Goal: Information Seeking & Learning: Learn about a topic

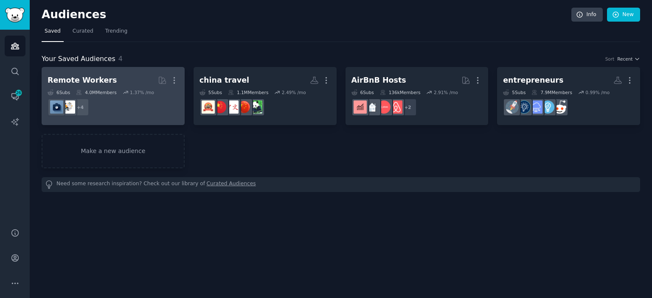
click at [107, 100] on dd "+ 4" at bounding box center [113, 108] width 131 height 24
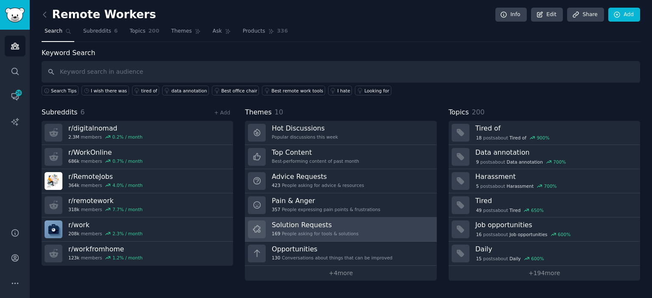
click at [312, 233] on div "169 People asking for tools & solutions" at bounding box center [315, 234] width 87 height 6
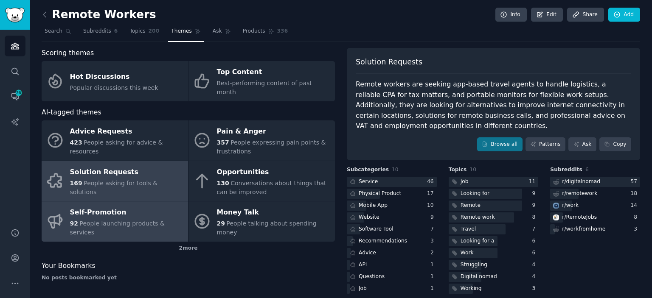
click at [112, 220] on span "People launching products & services" at bounding box center [117, 228] width 95 height 16
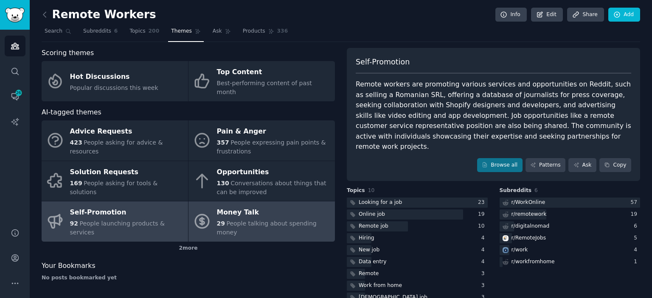
click at [256, 206] on div "Money Talk" at bounding box center [274, 213] width 114 height 14
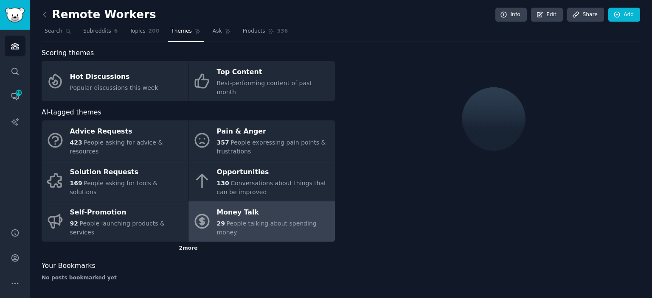
click at [183, 242] on div "2 more" at bounding box center [188, 249] width 293 height 14
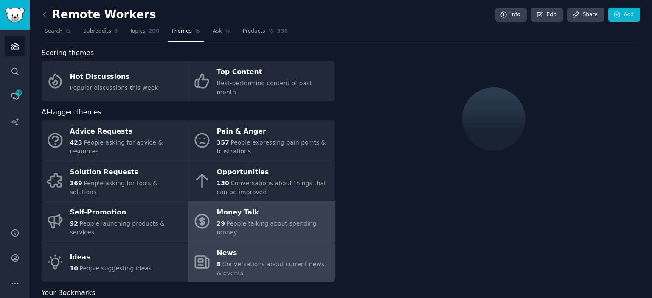
scroll to position [10, 0]
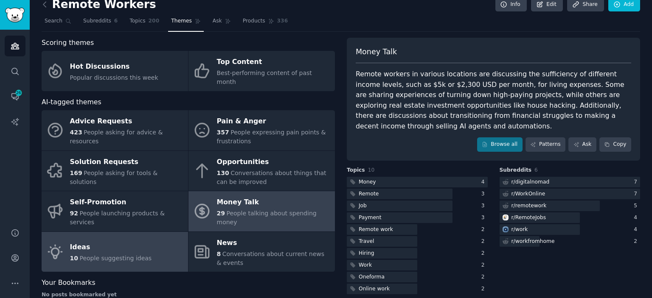
click at [117, 255] on span "People suggesting ideas" at bounding box center [115, 258] width 72 height 7
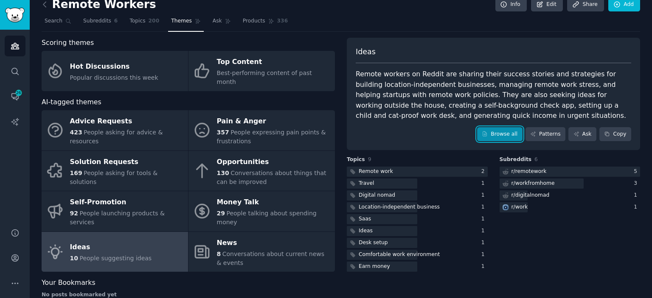
click at [496, 132] on link "Browse all" at bounding box center [499, 134] width 45 height 14
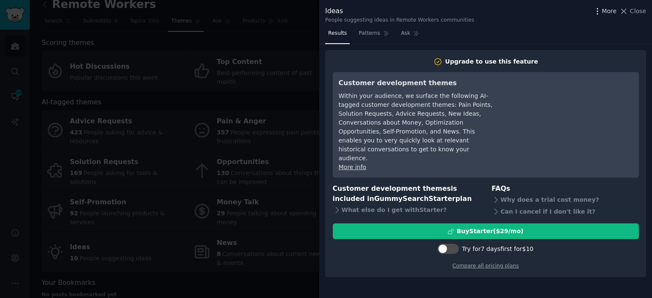
click at [602, 11] on icon "button" at bounding box center [597, 11] width 9 height 9
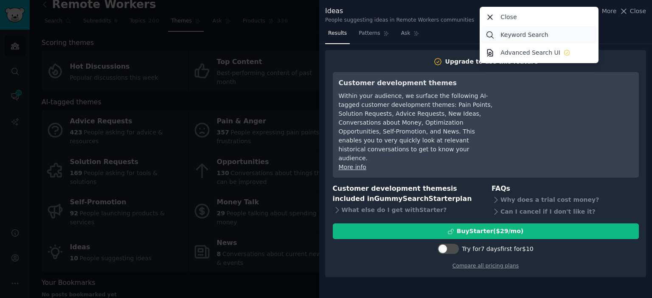
click at [554, 34] on link "Keyword Search" at bounding box center [539, 35] width 116 height 18
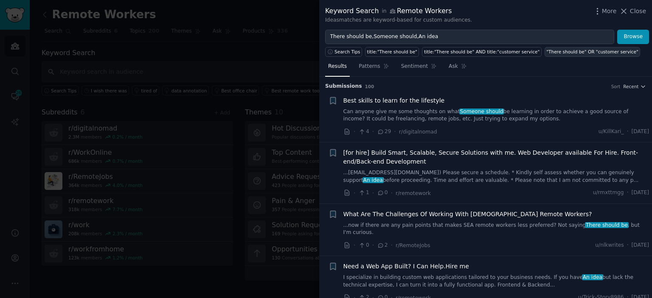
click at [546, 50] on div ""There should be" OR "customer service"" at bounding box center [592, 52] width 92 height 6
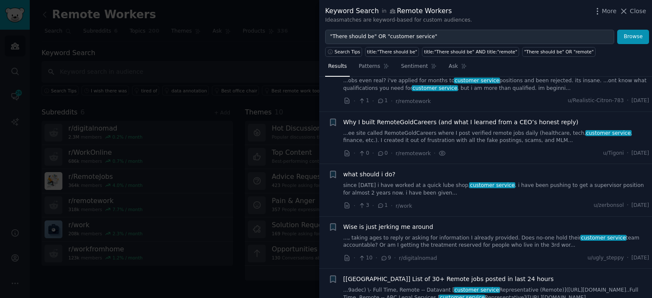
scroll to position [718, 0]
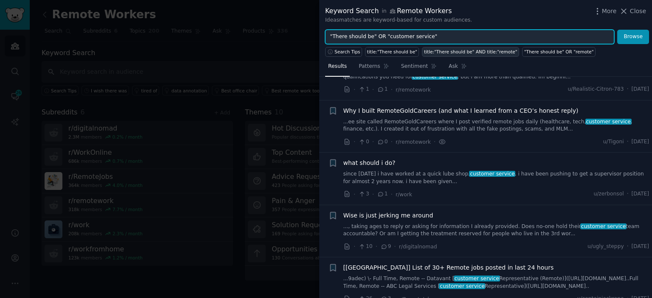
drag, startPoint x: 370, startPoint y: 34, endPoint x: 473, endPoint y: 50, distance: 104.4
click at [473, 50] on div "Keyword Search in Remote Workers Ideas matches are keyword-based for custom aud…" at bounding box center [485, 149] width 333 height 298
type input ""There should be""
click at [617, 30] on button "Browse" at bounding box center [633, 37] width 32 height 14
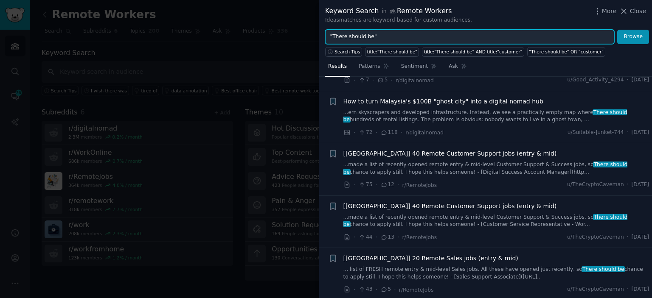
scroll to position [209, 0]
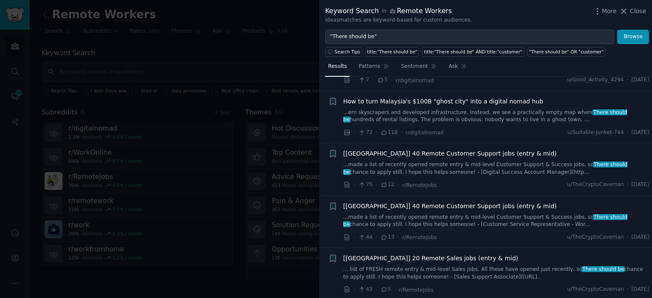
click at [449, 97] on span "How to turn Malaysia's $100B "ghost city" into a digital nomad hub" at bounding box center [443, 101] width 200 height 9
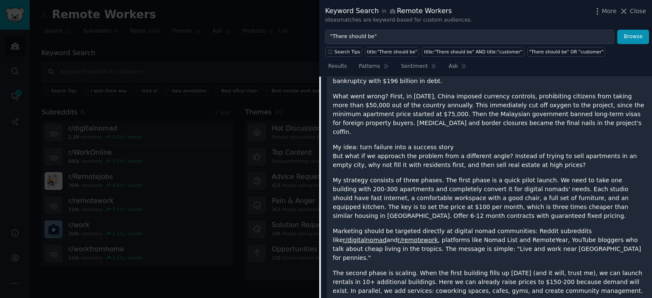
scroll to position [491, 0]
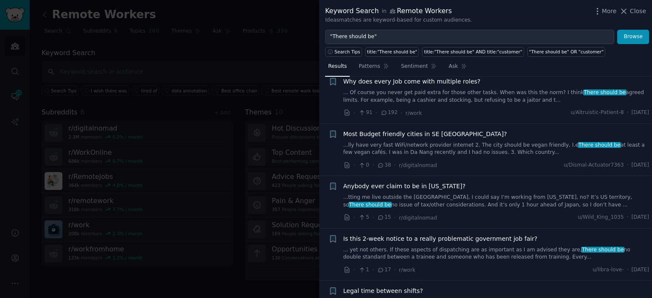
scroll to position [1519, 0]
